Goal: Find specific page/section: Find specific page/section

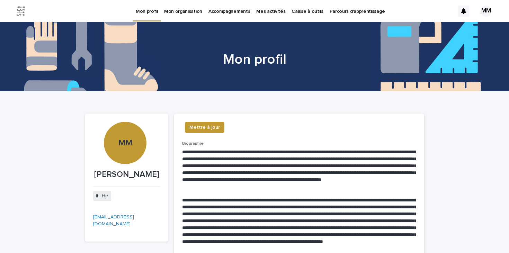
click at [486, 12] on div "MM" at bounding box center [486, 11] width 11 height 11
click at [435, 79] on div at bounding box center [254, 56] width 509 height 69
click at [303, 11] on div at bounding box center [254, 11] width 509 height 22
click at [303, 11] on p "Caisse à outils" at bounding box center [308, 7] width 32 height 15
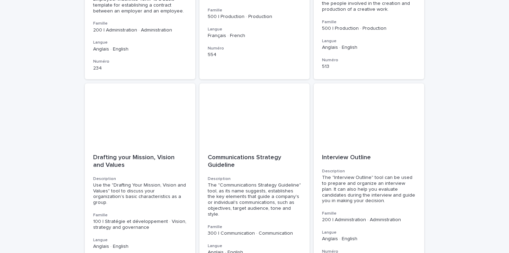
scroll to position [1326, 0]
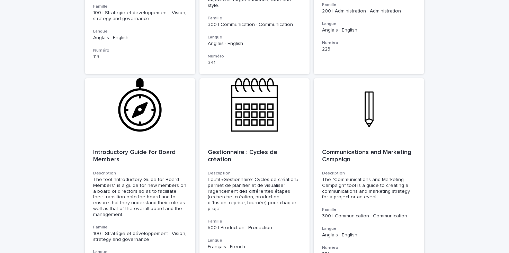
click at [457, 112] on div "Loading... Saving… Loading... Saving… Pour accéder à ces outils, nous vous invi…" at bounding box center [254, 63] width 509 height 2594
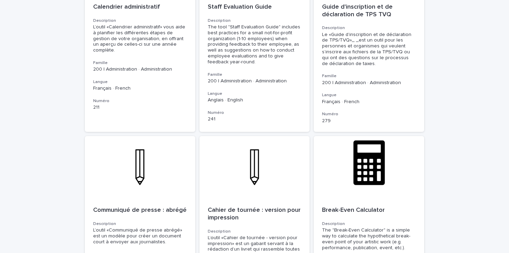
scroll to position [2429, 0]
